Goal: Transaction & Acquisition: Purchase product/service

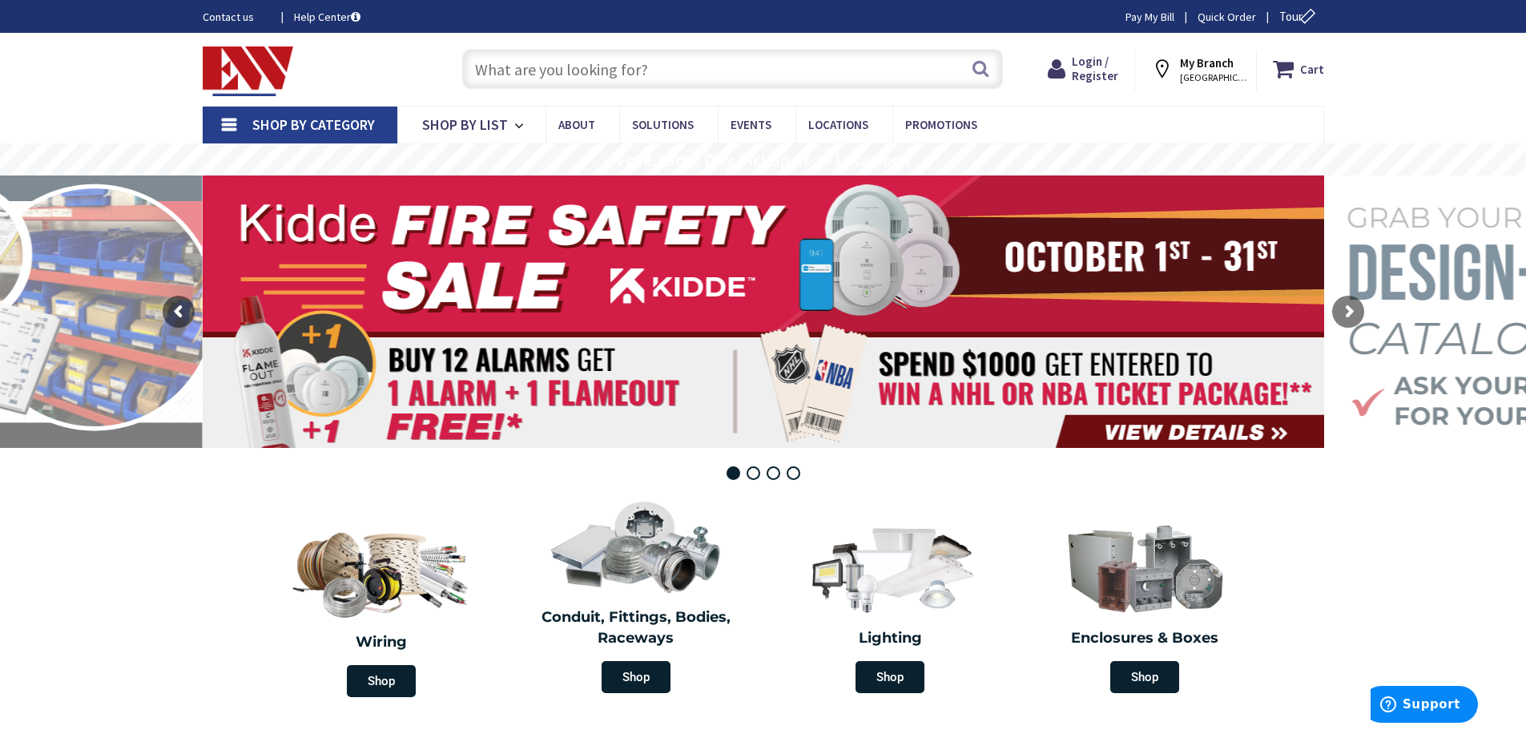
click at [1197, 62] on strong "My Branch" at bounding box center [1207, 62] width 54 height 15
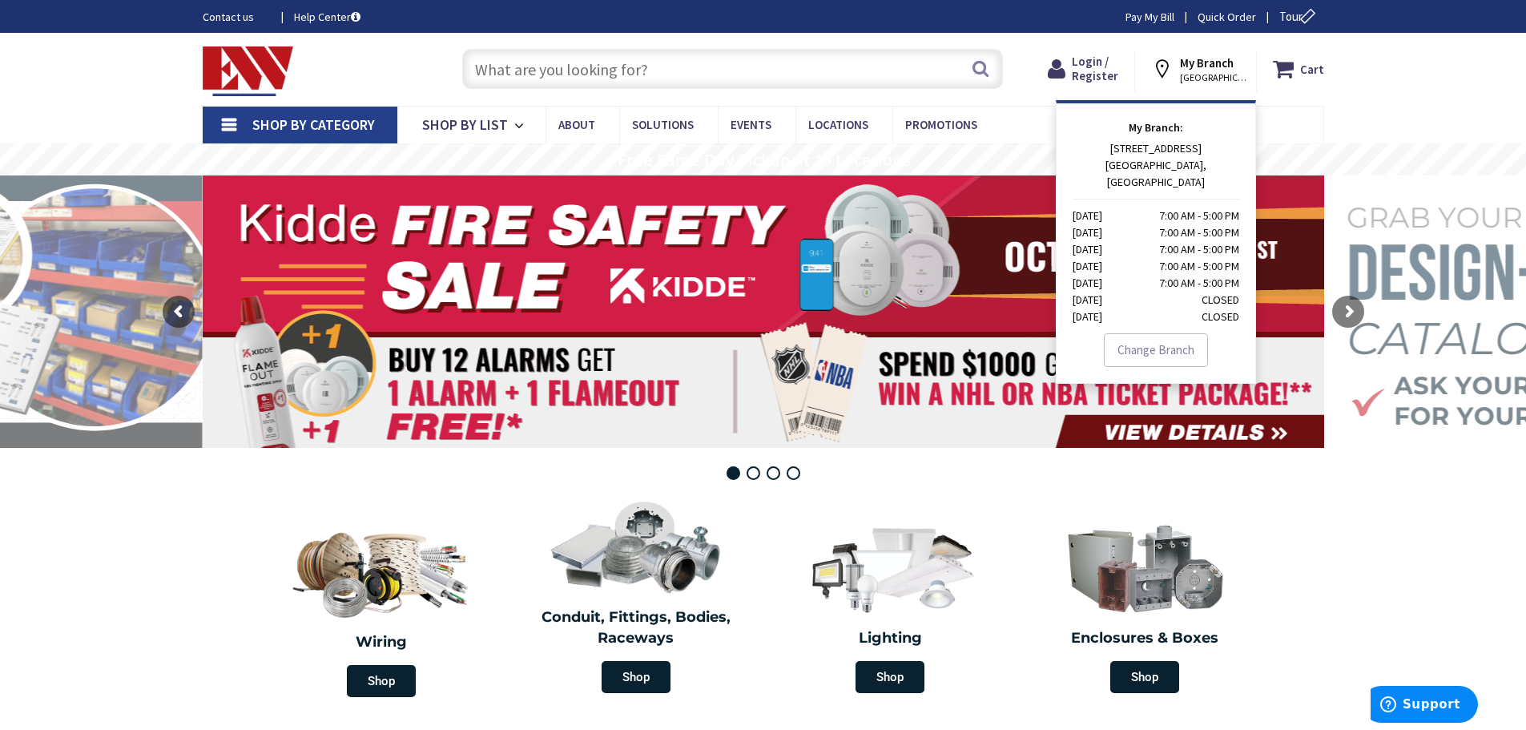
click at [822, 73] on input "text" at bounding box center [732, 69] width 541 height 40
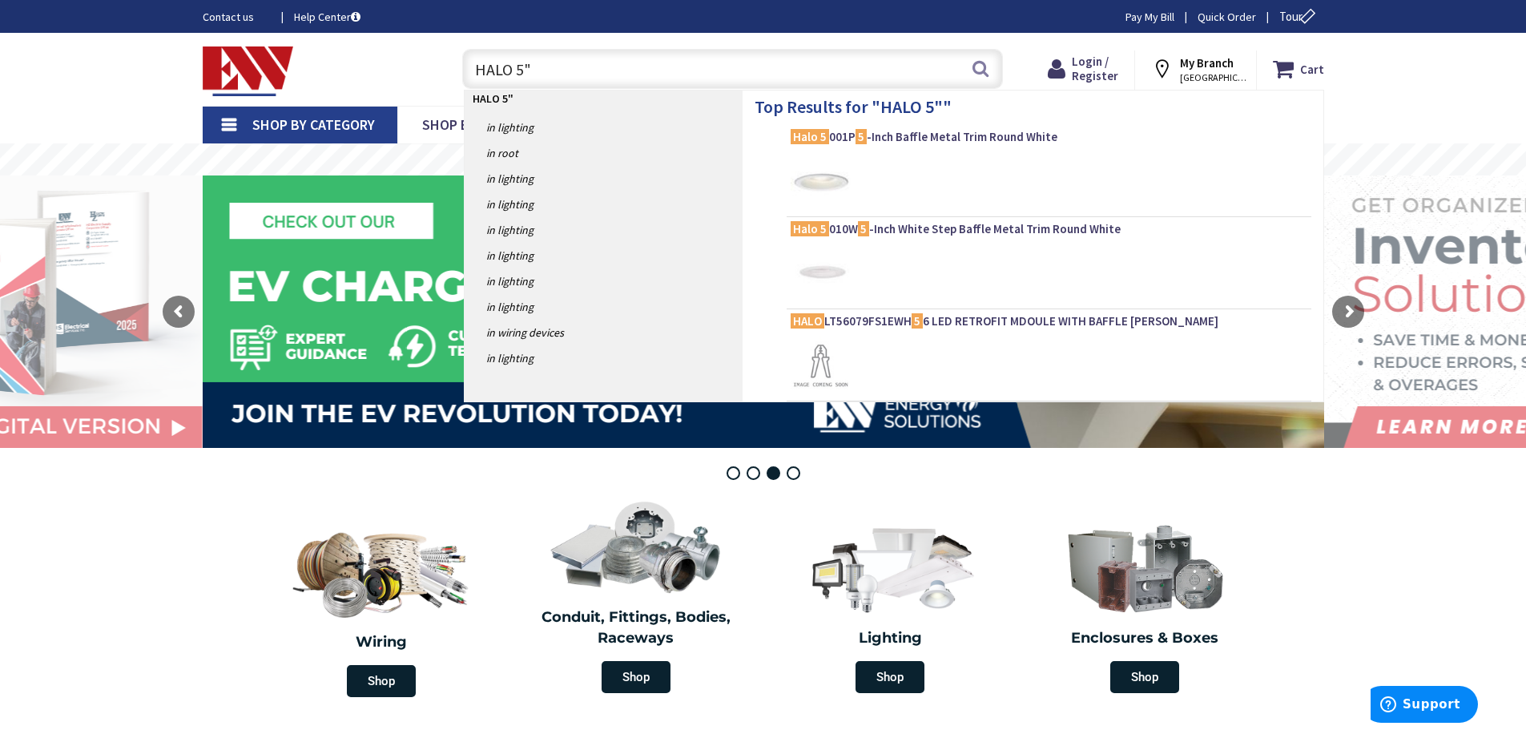
type input "HALO 5"\"
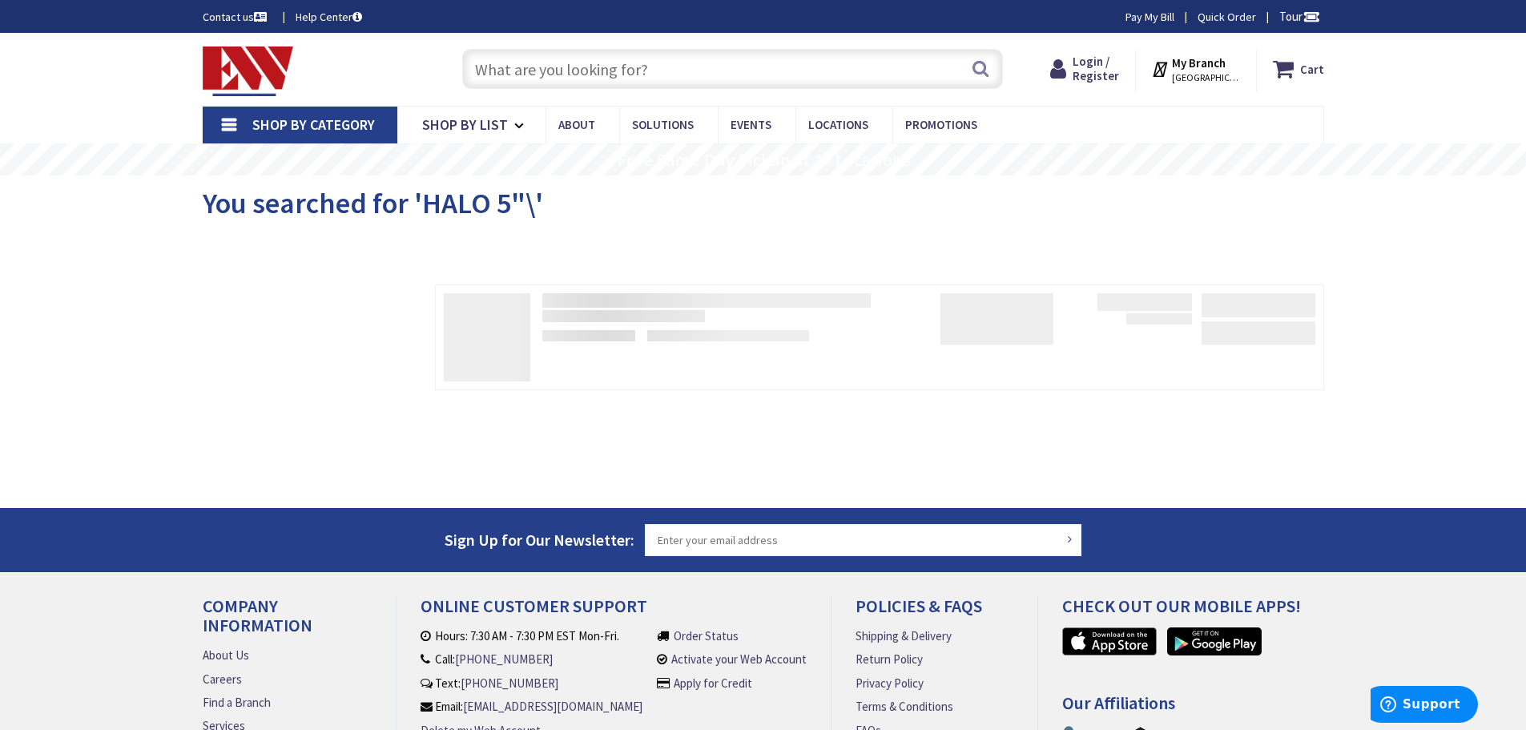
click at [690, 69] on input "text" at bounding box center [732, 69] width 541 height 40
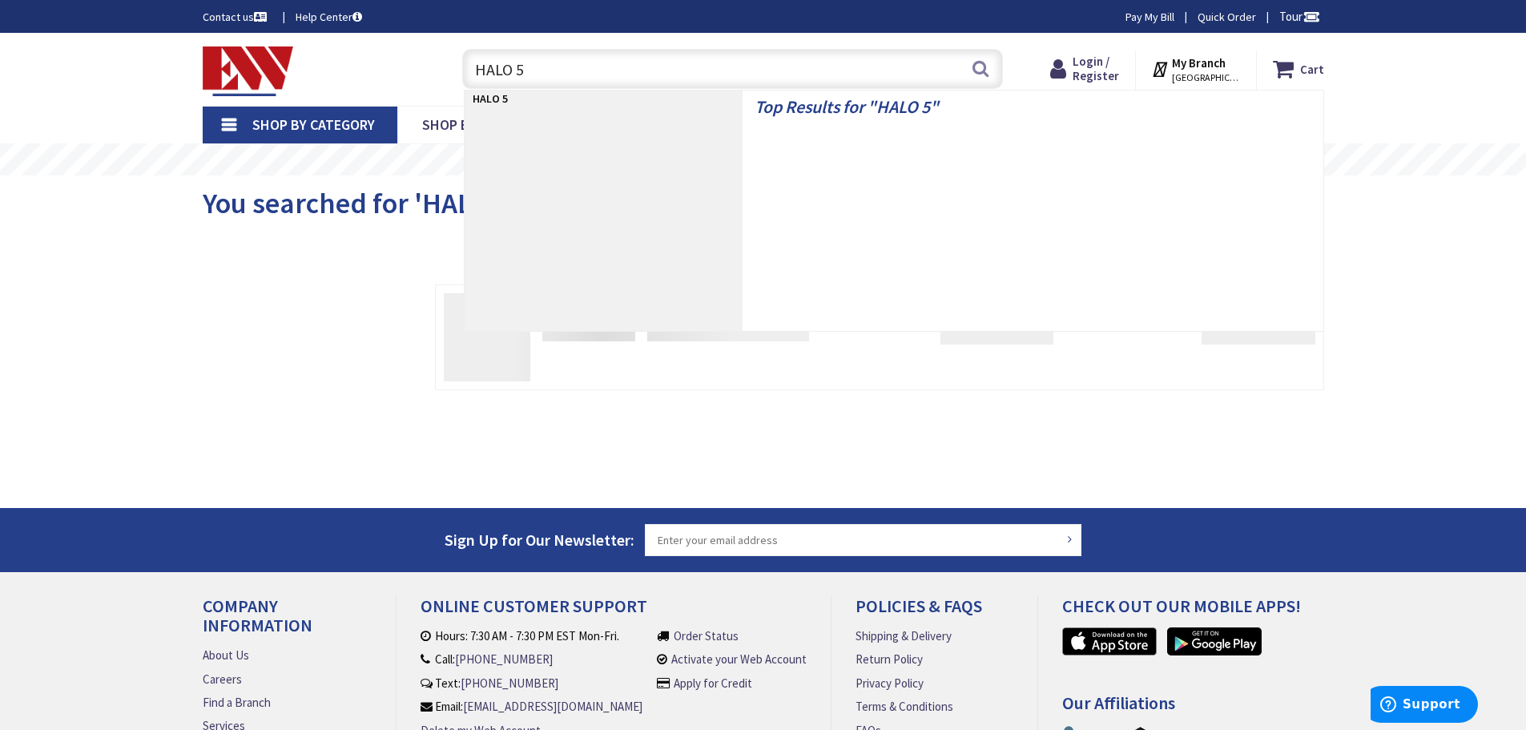
type input "HALO 5""
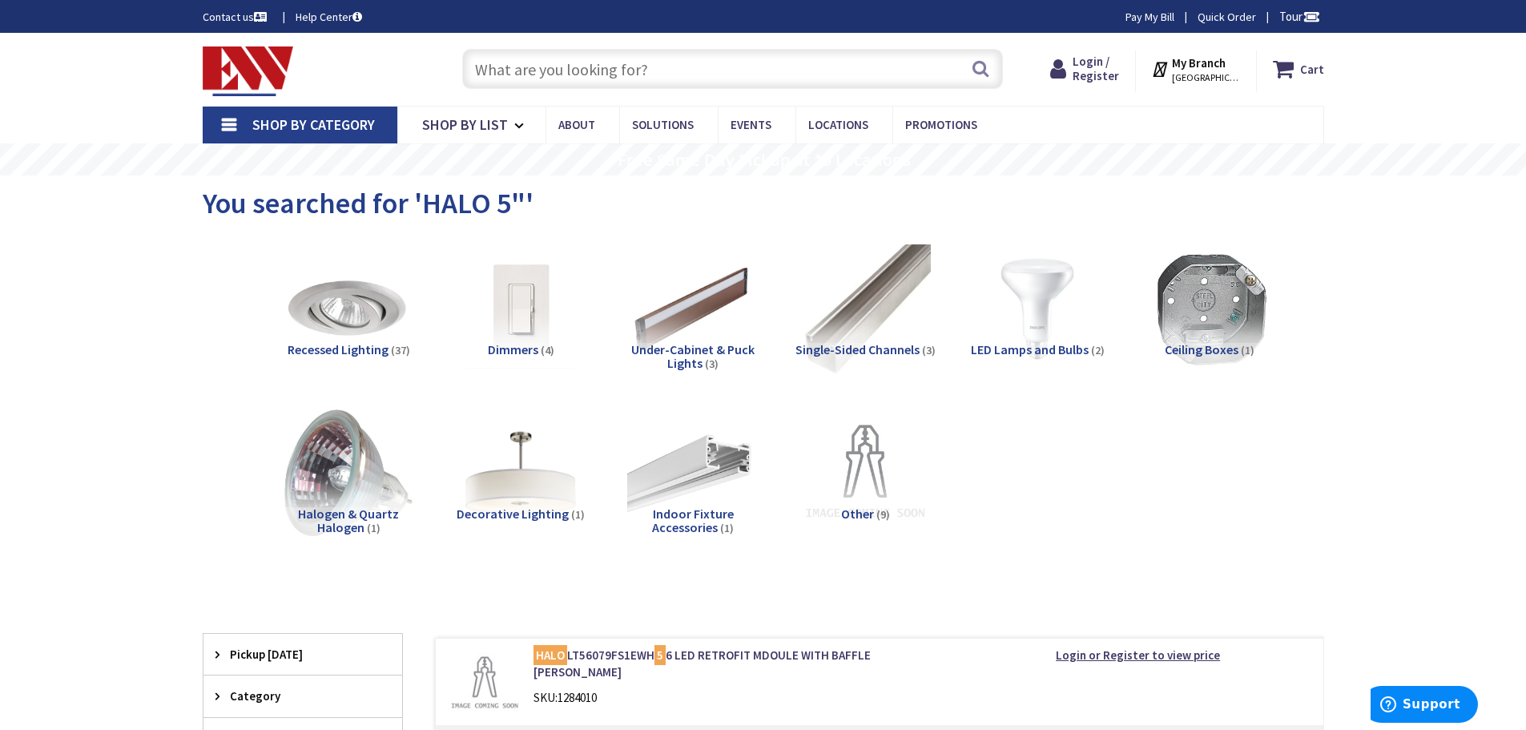
click at [338, 307] on img at bounding box center [348, 308] width 145 height 145
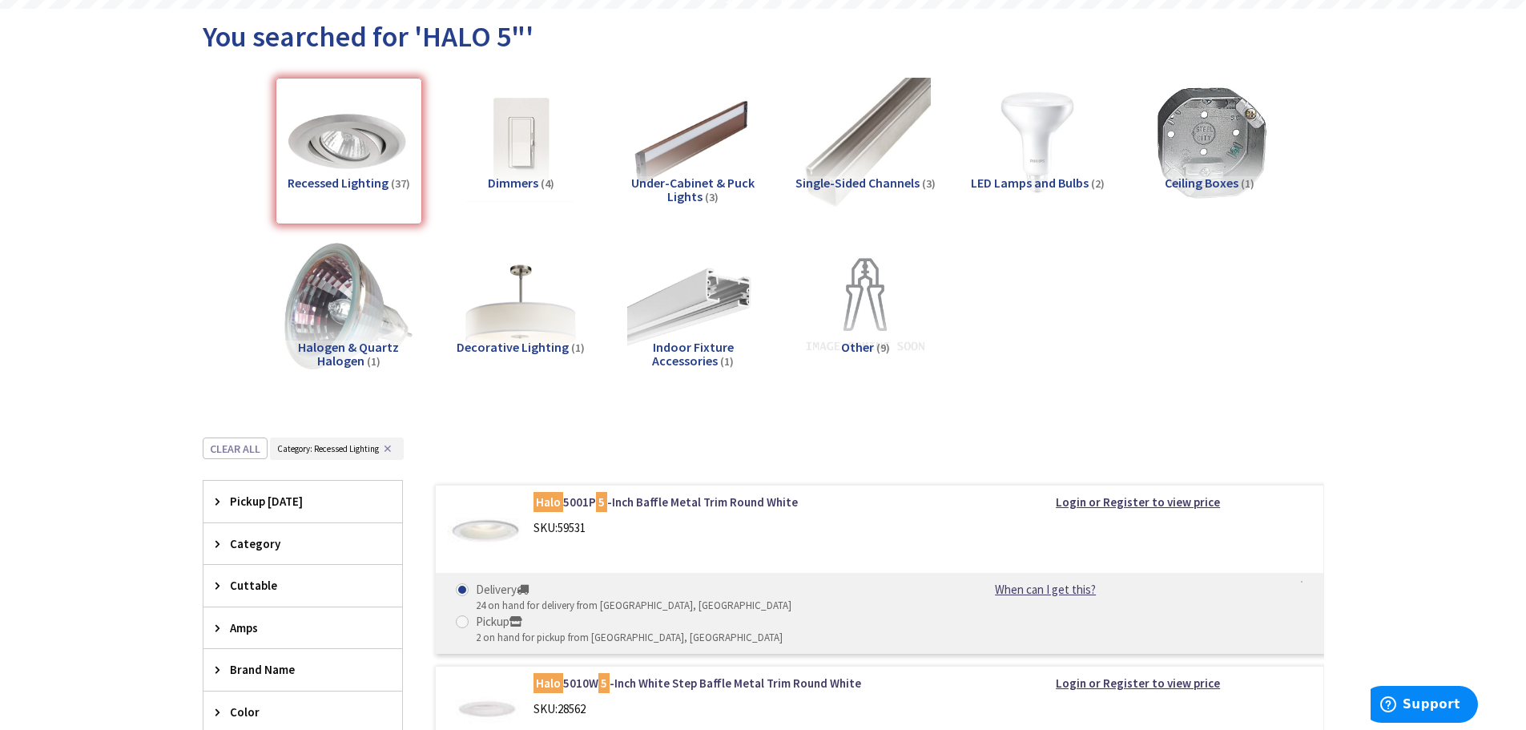
scroll to position [401, 0]
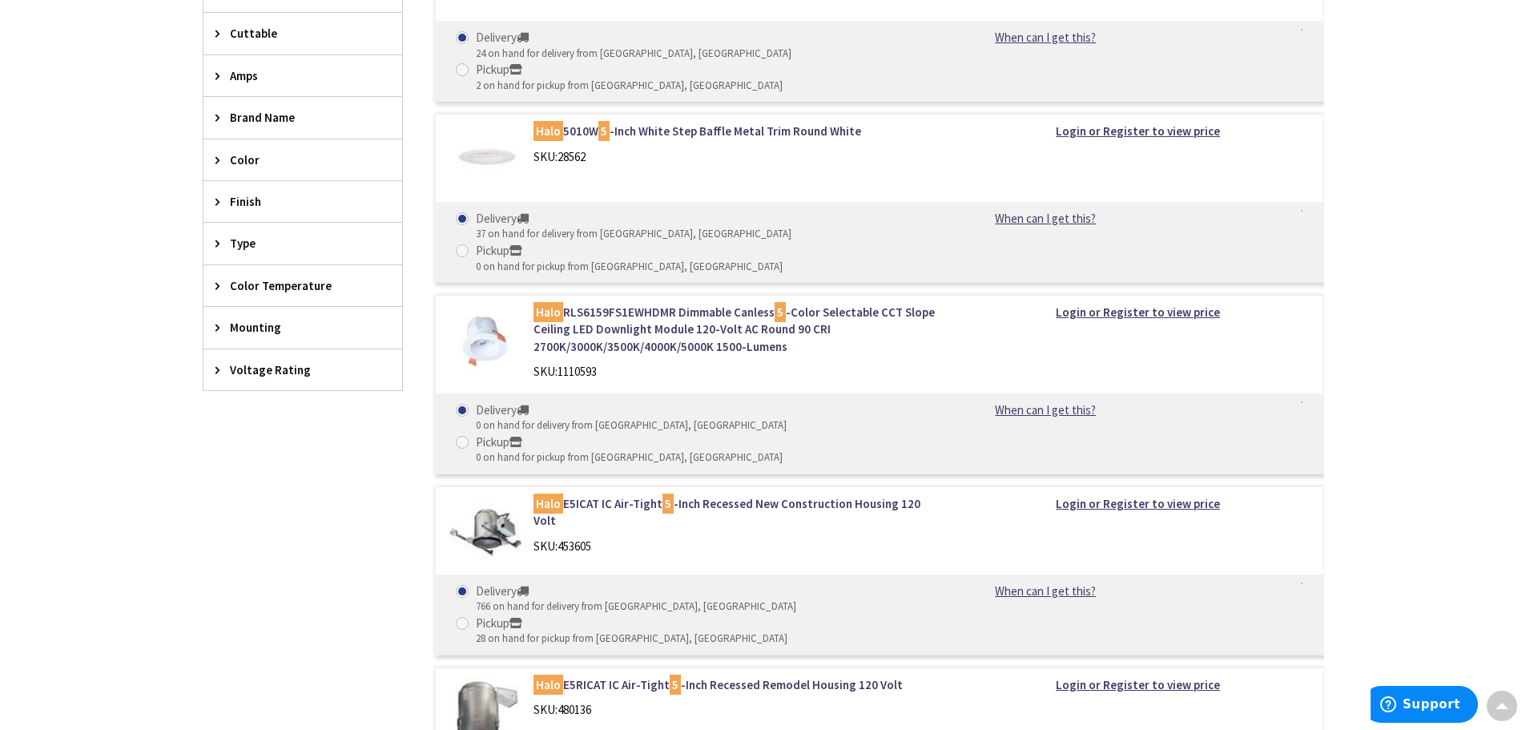
scroll to position [721, 0]
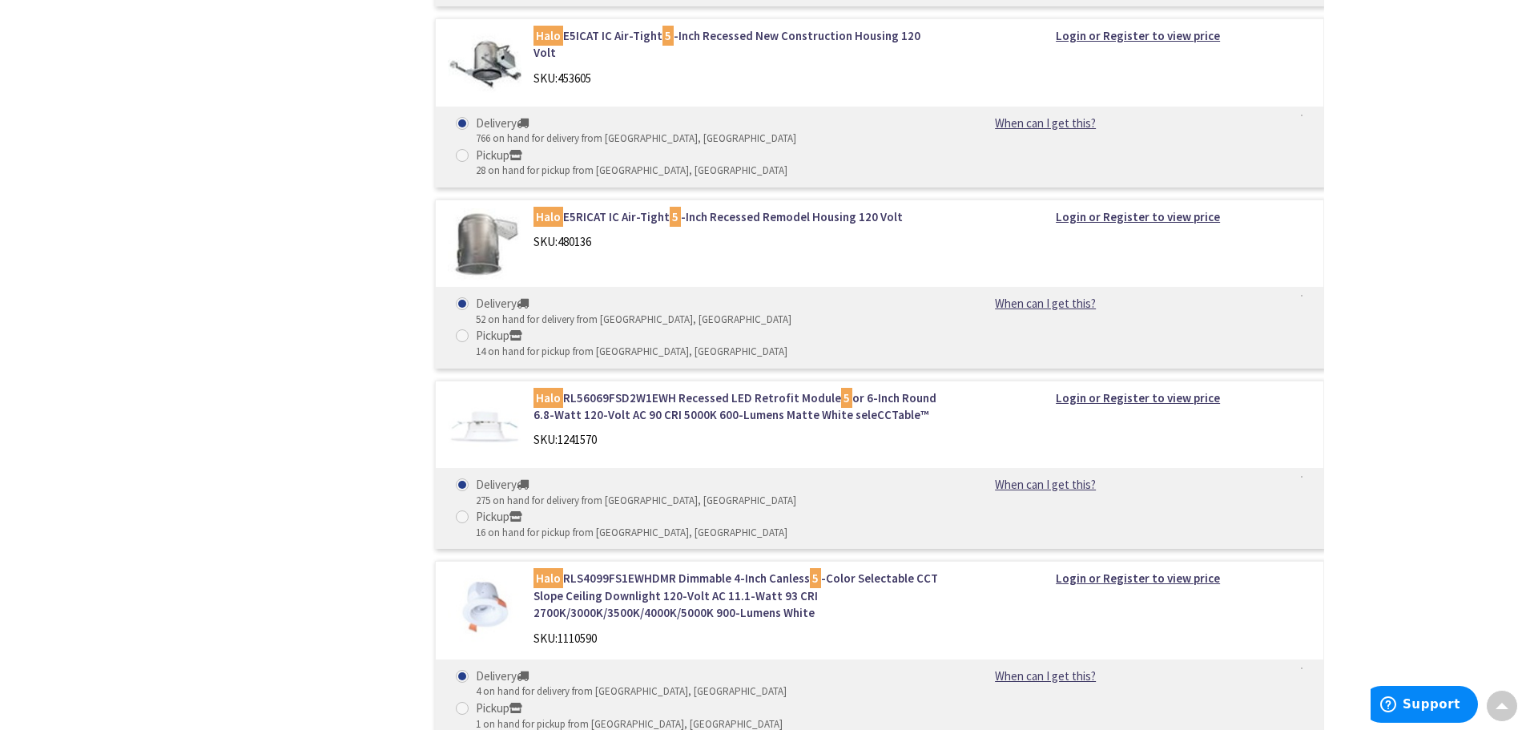
scroll to position [1202, 0]
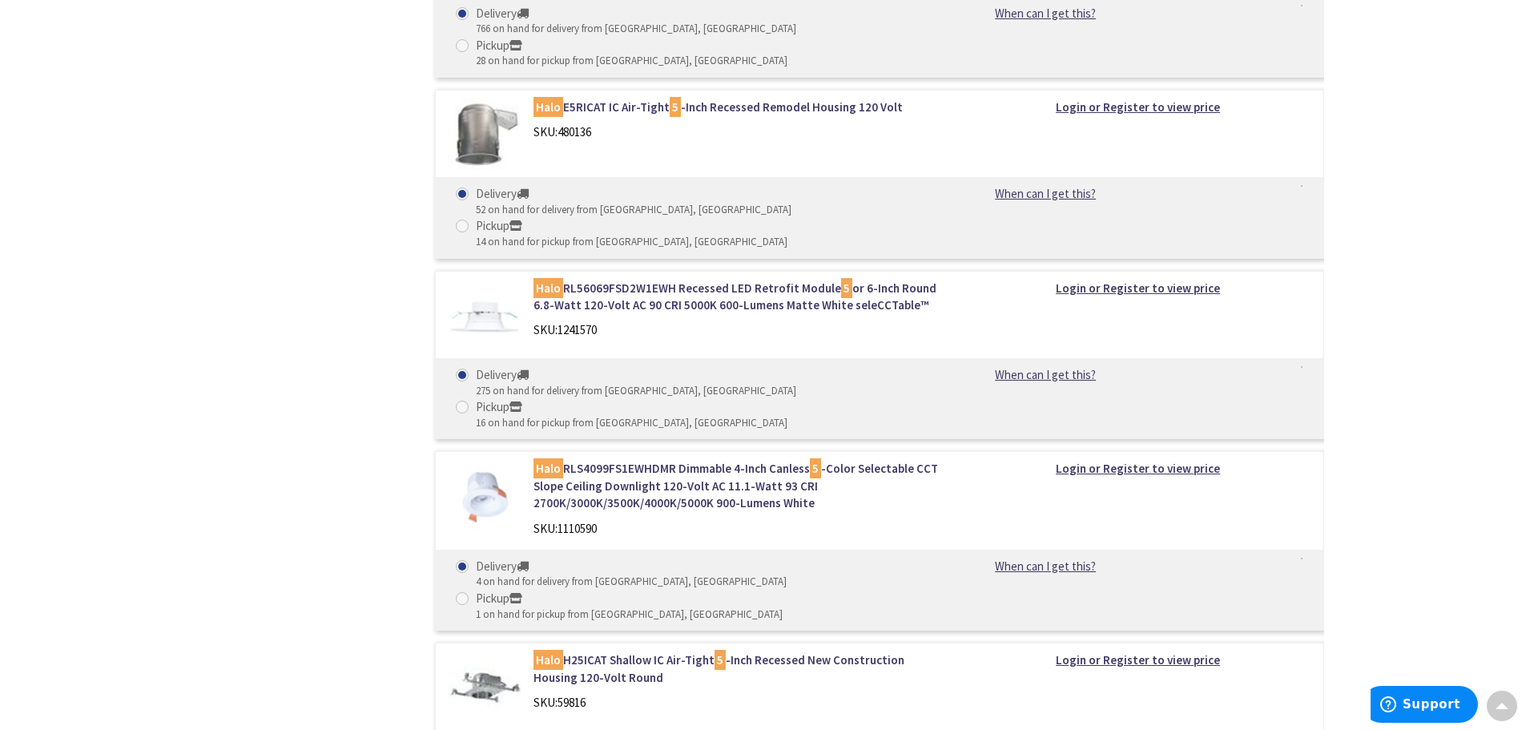
scroll to position [1282, 0]
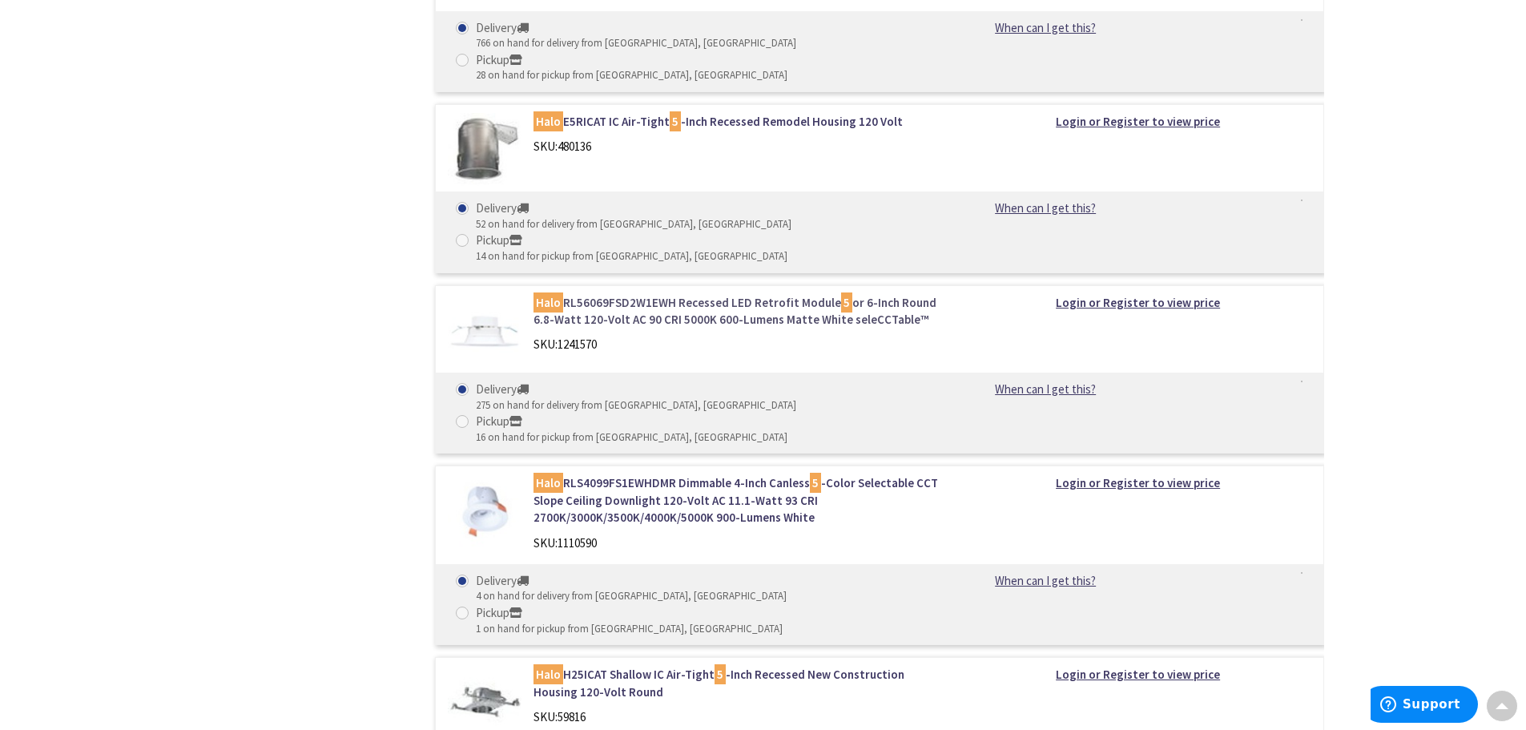
click at [677, 294] on link "Halo RL56069FSD2W1EWH Recessed LED Retrofit Module 5 or 6-Inch Round 6.8-Watt 1…" at bounding box center [738, 311] width 408 height 34
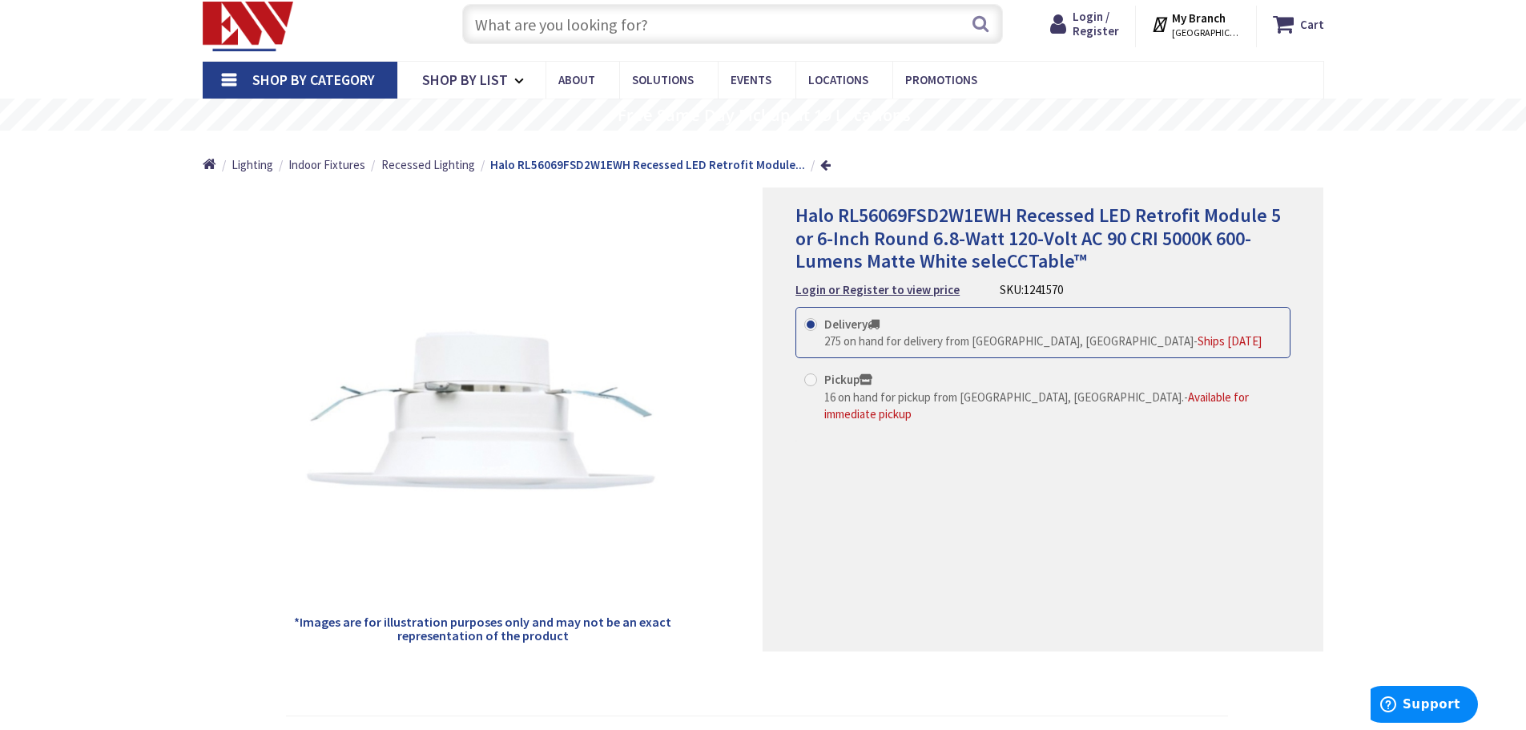
scroll to position [80, 0]
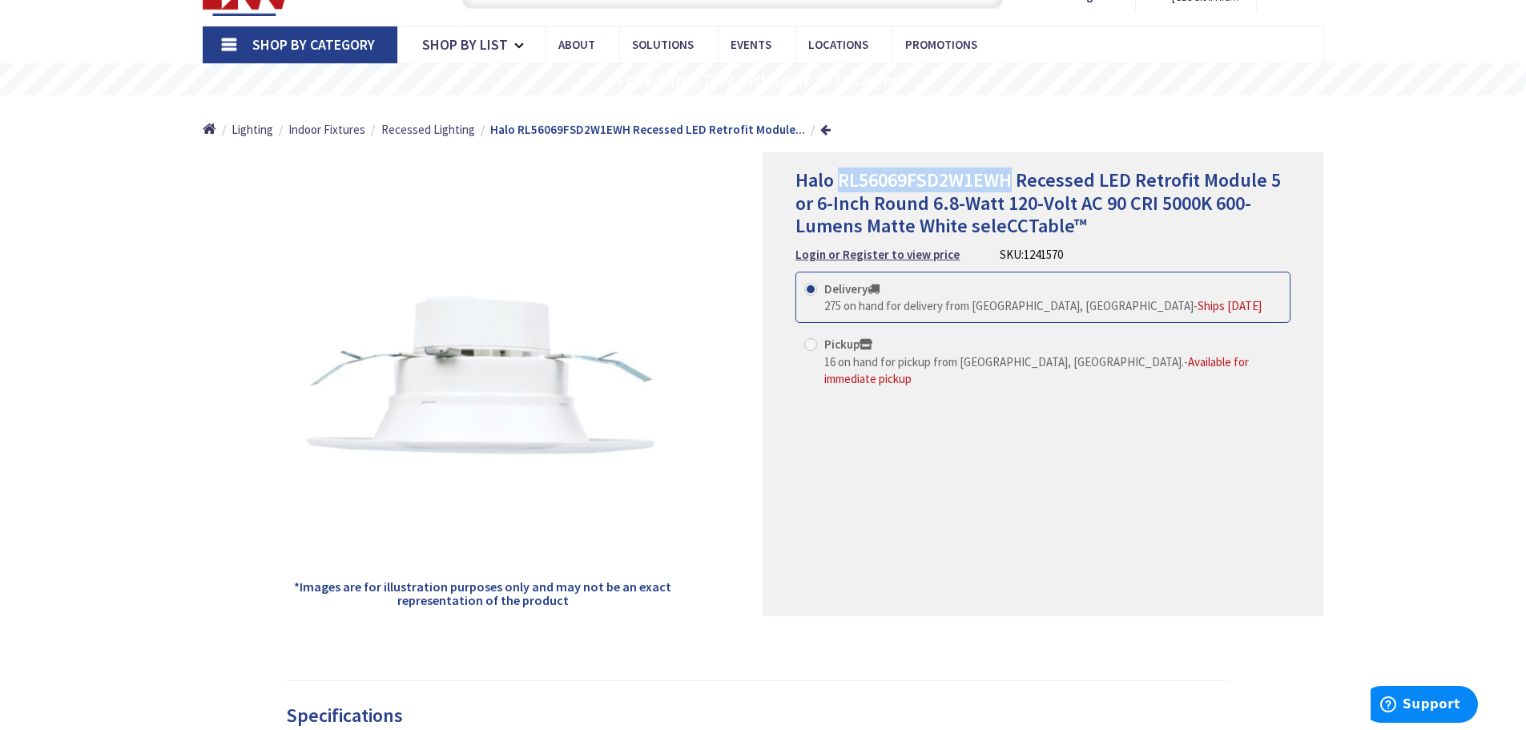
drag, startPoint x: 1009, startPoint y: 178, endPoint x: 839, endPoint y: 180, distance: 170.7
click at [839, 180] on span "Halo RL56069FSD2W1EWH Recessed LED Retrofit Module 5 or 6-Inch Round 6.8-Watt 1…" at bounding box center [1038, 202] width 485 height 71
copy span "RL56069FSD2W1EWH"
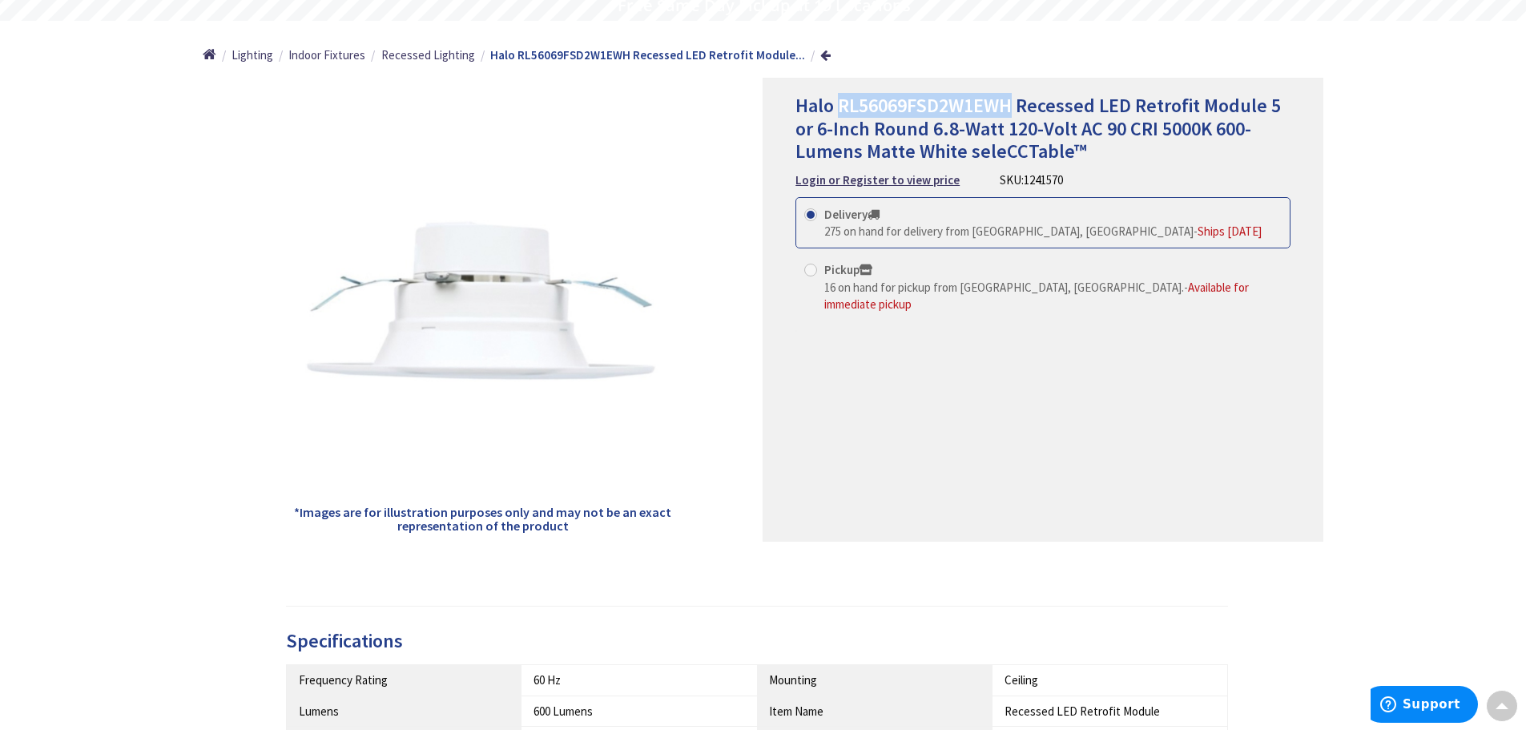
scroll to position [0, 0]
